Goal: Information Seeking & Learning: Learn about a topic

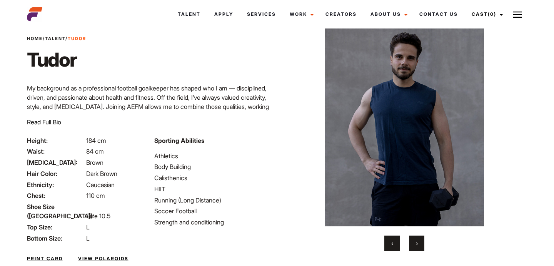
scroll to position [22, 0]
click at [422, 246] on button "›" at bounding box center [416, 243] width 15 height 15
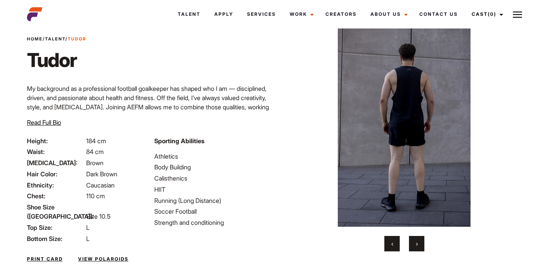
click at [422, 246] on button "›" at bounding box center [416, 243] width 15 height 15
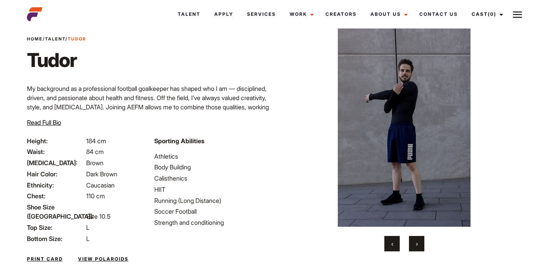
click at [422, 246] on button "›" at bounding box center [416, 243] width 15 height 15
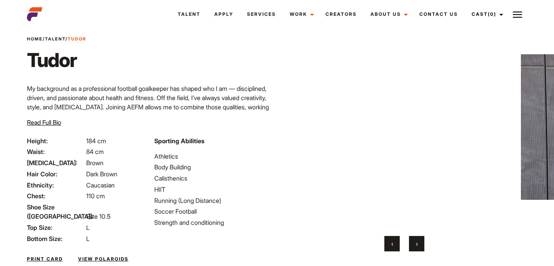
click at [422, 246] on button "›" at bounding box center [416, 243] width 15 height 15
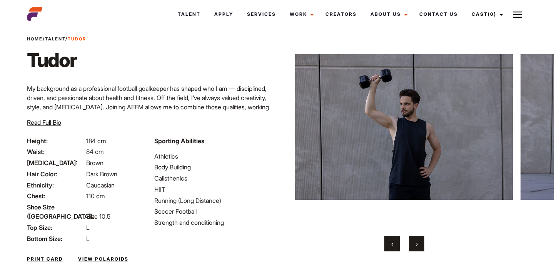
click at [422, 246] on button "›" at bounding box center [416, 243] width 15 height 15
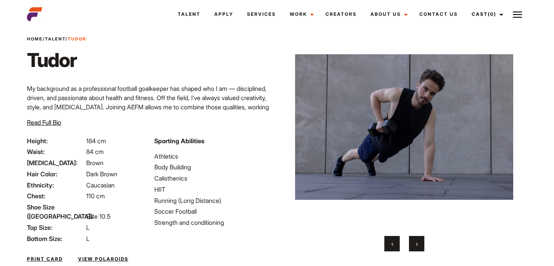
click at [422, 246] on button "›" at bounding box center [416, 243] width 15 height 15
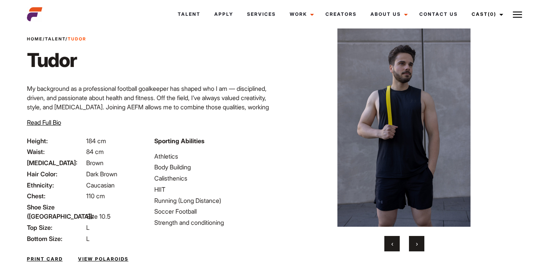
click at [422, 246] on button "›" at bounding box center [416, 243] width 15 height 15
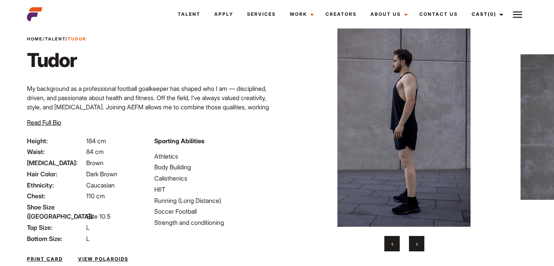
click at [422, 246] on button "›" at bounding box center [416, 243] width 15 height 15
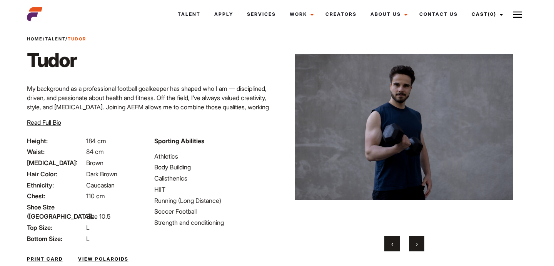
click at [422, 246] on button "›" at bounding box center [416, 243] width 15 height 15
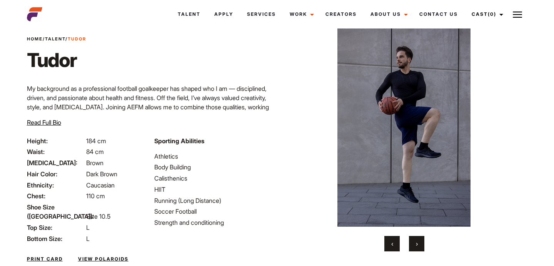
click at [422, 246] on button "›" at bounding box center [416, 243] width 15 height 15
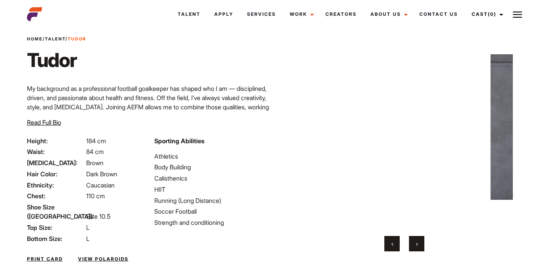
click at [422, 246] on button "›" at bounding box center [416, 243] width 15 height 15
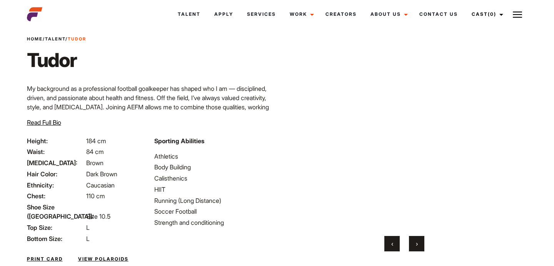
click at [422, 246] on button "›" at bounding box center [416, 243] width 15 height 15
click at [398, 245] on button "‹" at bounding box center [391, 243] width 15 height 15
click at [414, 241] on button "›" at bounding box center [416, 243] width 15 height 15
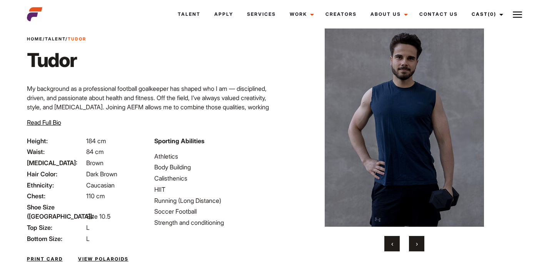
click at [414, 241] on button "›" at bounding box center [416, 243] width 15 height 15
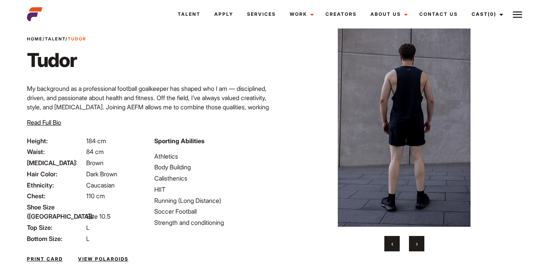
click at [414, 241] on button "›" at bounding box center [416, 243] width 15 height 15
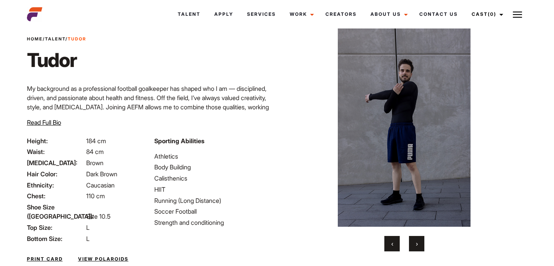
click at [414, 241] on button "›" at bounding box center [416, 243] width 15 height 15
